Goal: Task Accomplishment & Management: Manage account settings

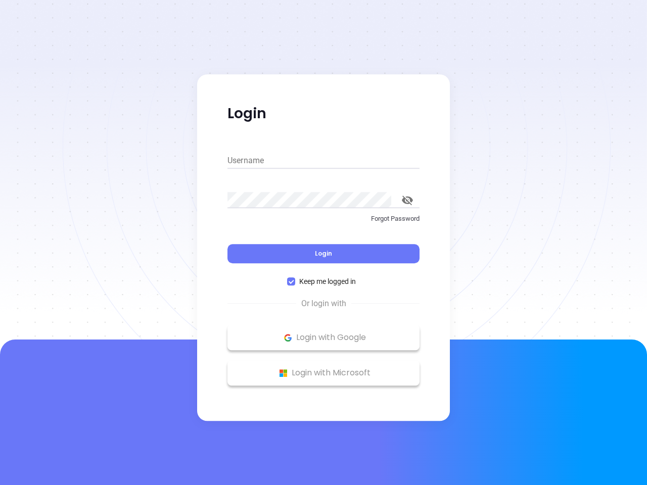
click at [323, 242] on div "Login" at bounding box center [323, 247] width 192 height 31
click at [323, 161] on input "Username" at bounding box center [323, 161] width 192 height 16
click at [407, 200] on icon "toggle password visibility" at bounding box center [407, 200] width 11 height 10
click at [323, 254] on span "Login" at bounding box center [323, 253] width 17 height 9
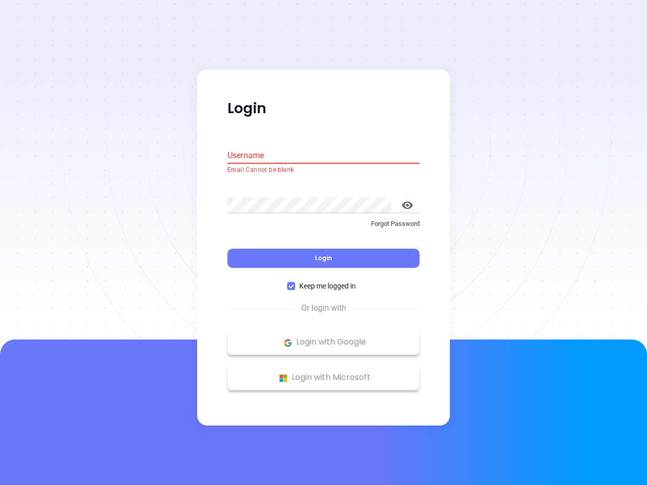
click at [323, 281] on span "Keep me logged in" at bounding box center [327, 286] width 65 height 11
click at [295, 282] on input "Keep me logged in" at bounding box center [291, 286] width 8 height 8
checkbox input "false"
click at [323, 337] on p "Login with Google" at bounding box center [323, 342] width 182 height 15
click at [323, 373] on p "Login with Microsoft" at bounding box center [323, 377] width 182 height 15
